Goal: Task Accomplishment & Management: Complete application form

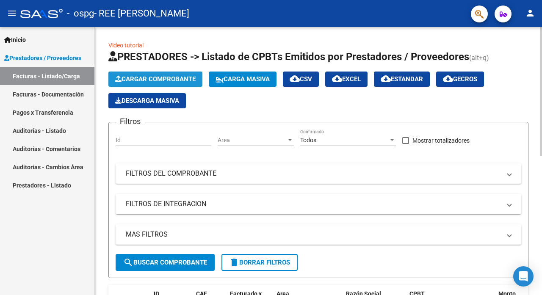
click at [182, 77] on span "Cargar Comprobante" at bounding box center [155, 79] width 81 height 8
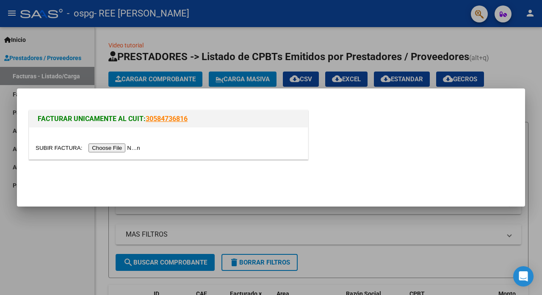
click at [123, 147] on input "file" at bounding box center [89, 148] width 107 height 9
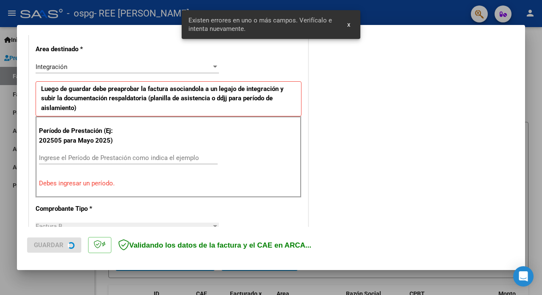
scroll to position [191, 0]
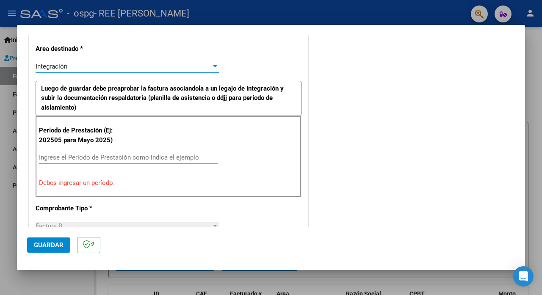
click at [190, 66] on div "Integración" at bounding box center [124, 67] width 176 height 8
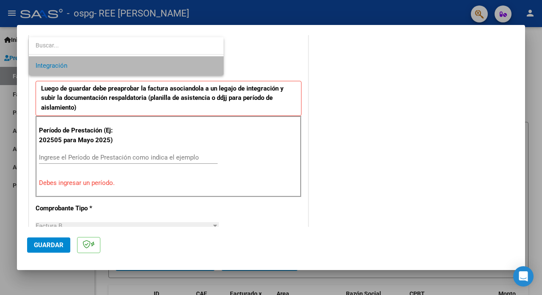
click at [190, 66] on span "Integración" at bounding box center [126, 65] width 181 height 19
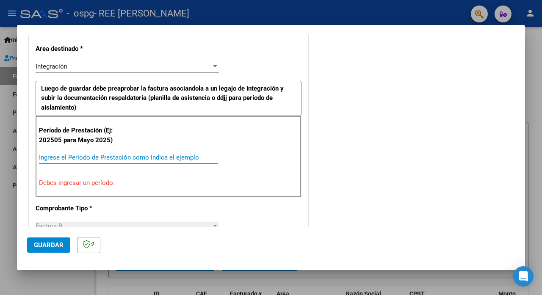
click at [126, 154] on input "Ingrese el Período de Prestación como indica el ejemplo" at bounding box center [128, 158] width 179 height 8
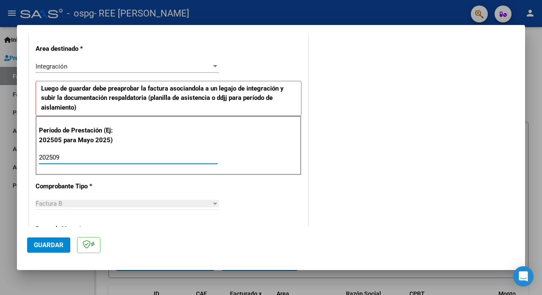
type input "202509"
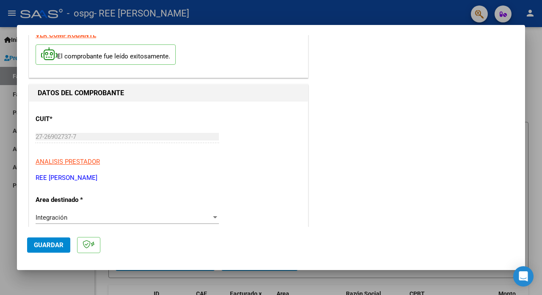
scroll to position [0, 0]
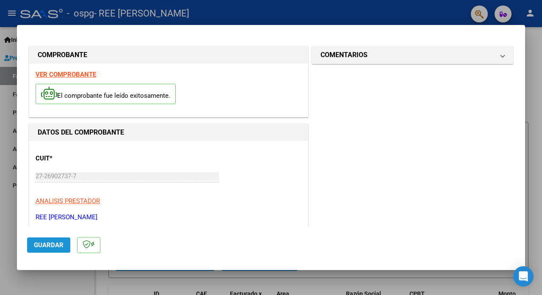
click at [56, 247] on span "Guardar" at bounding box center [49, 246] width 30 height 8
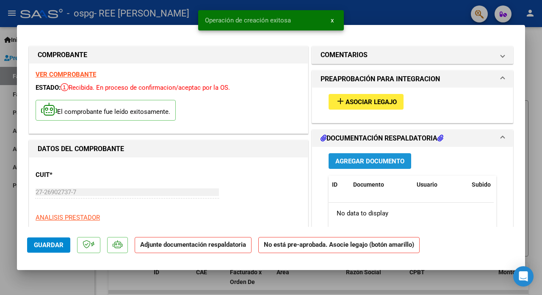
click at [361, 159] on span "Agregar Documento" at bounding box center [370, 162] width 69 height 8
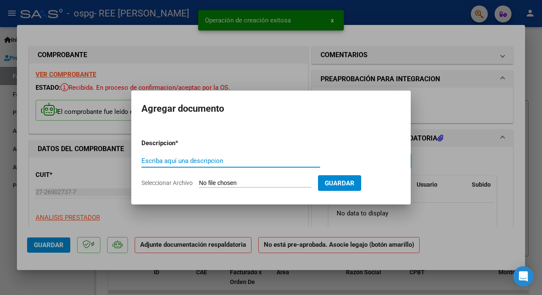
click at [250, 162] on input "Escriba aquí una descripcion" at bounding box center [231, 161] width 179 height 8
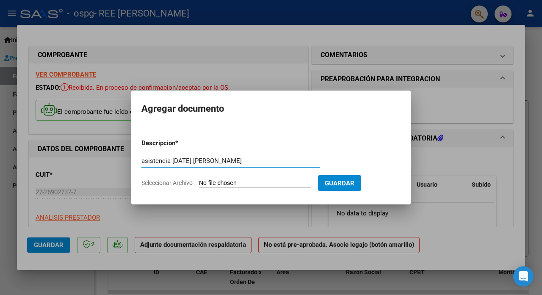
type input "asistencia [DATE] [PERSON_NAME]"
click at [252, 180] on input "Seleccionar Archivo" at bounding box center [255, 184] width 112 height 8
type input "C:\fakepath\asistencia [DATE] [PERSON_NAME].pdf"
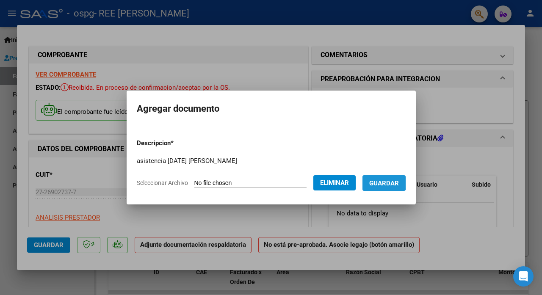
click at [391, 182] on span "Guardar" at bounding box center [384, 184] width 30 height 8
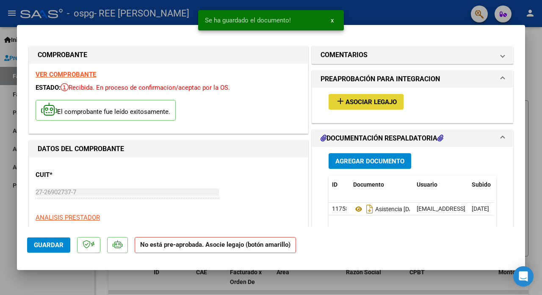
click at [369, 103] on span "Asociar Legajo" at bounding box center [371, 102] width 51 height 8
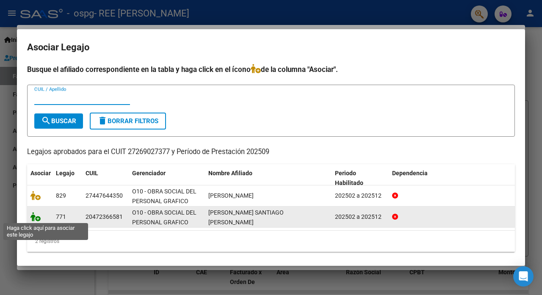
click at [36, 218] on icon at bounding box center [36, 216] width 10 height 9
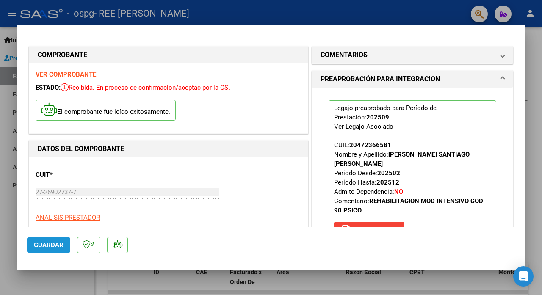
click at [45, 244] on span "Guardar" at bounding box center [49, 246] width 30 height 8
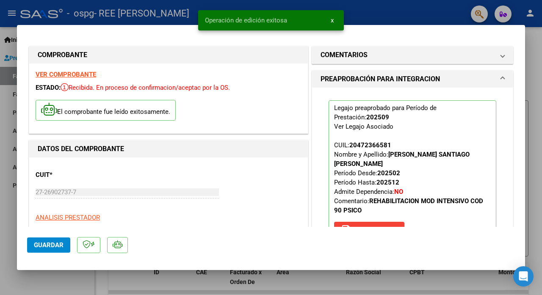
click at [12, 277] on div at bounding box center [271, 147] width 542 height 295
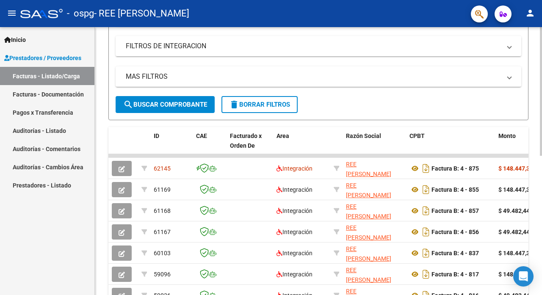
scroll to position [158, 0]
click at [226, 185] on datatable-body-cell at bounding box center [210, 190] width 34 height 21
